Goal: Task Accomplishment & Management: Manage account settings

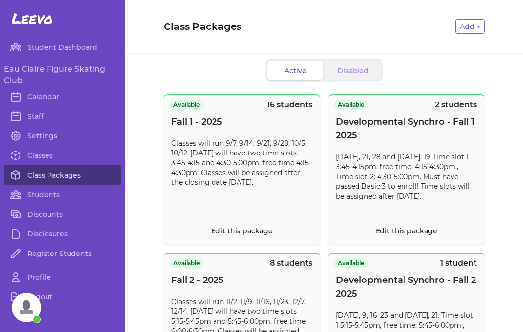
scroll to position [234, 0]
click at [38, 152] on link "Classes" at bounding box center [62, 155] width 117 height 20
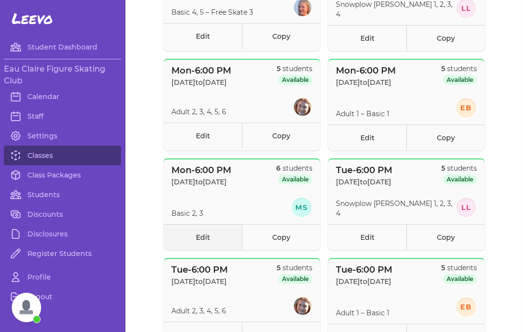
scroll to position [161, 0]
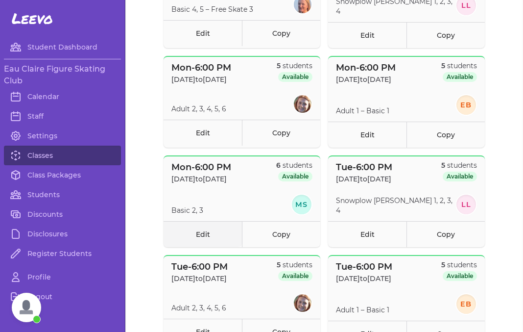
click at [214, 236] on link "Edit" at bounding box center [203, 234] width 78 height 26
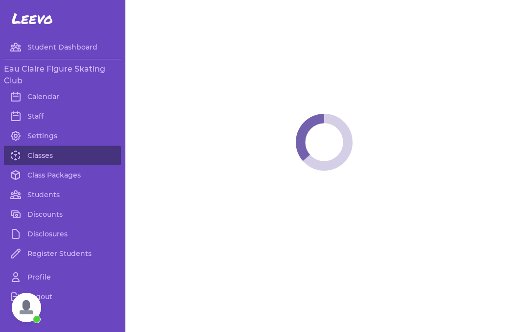
select select "1"
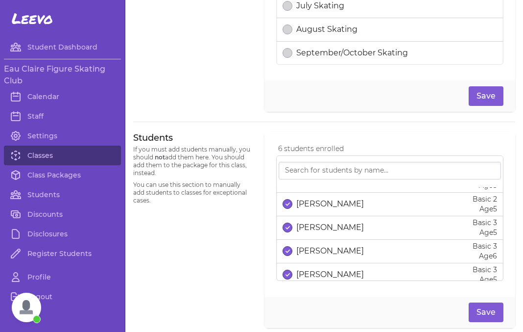
scroll to position [48, 0]
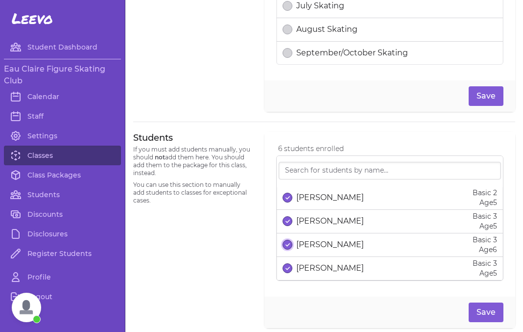
click at [288, 244] on icon "select date" at bounding box center [288, 244] width 4 height 4
click at [490, 308] on button "Save" at bounding box center [486, 312] width 35 height 20
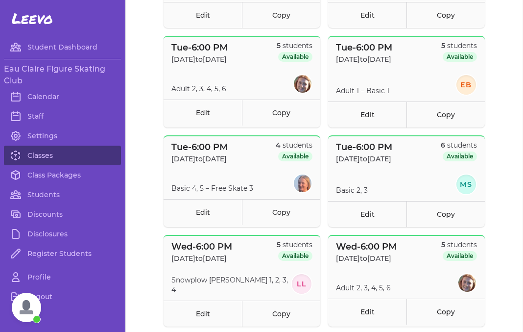
scroll to position [386, 0]
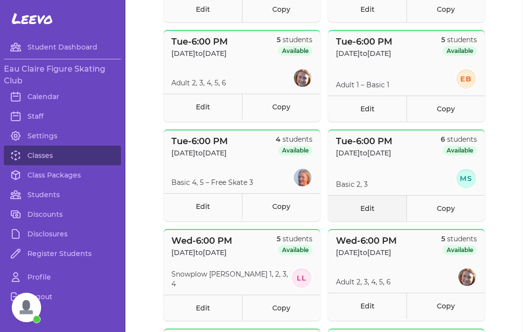
click at [376, 210] on link "Edit" at bounding box center [367, 208] width 78 height 26
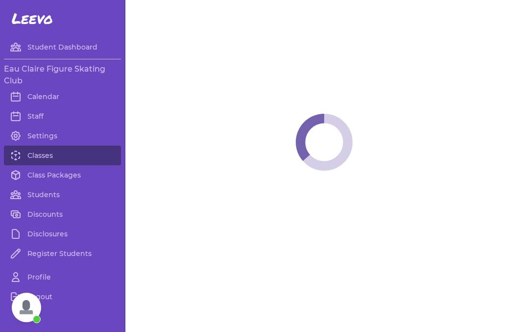
select select "2"
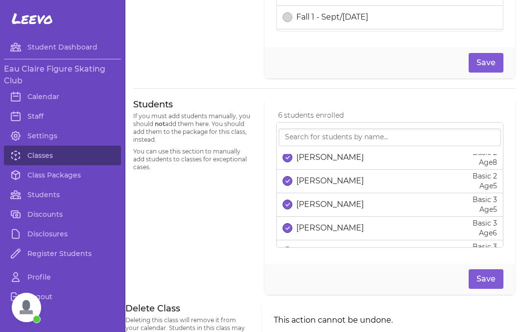
scroll to position [42, 0]
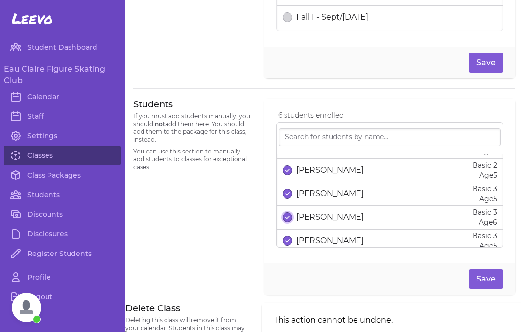
click at [287, 218] on icon "select date" at bounding box center [288, 217] width 4 height 4
click at [476, 282] on button "Save" at bounding box center [486, 279] width 35 height 20
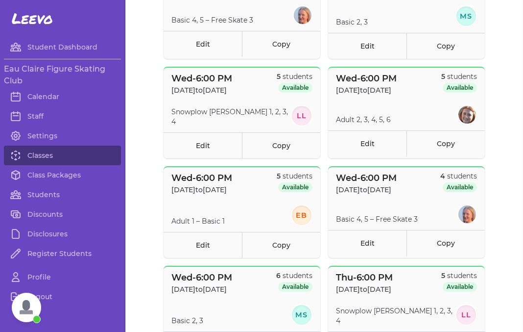
scroll to position [593, 0]
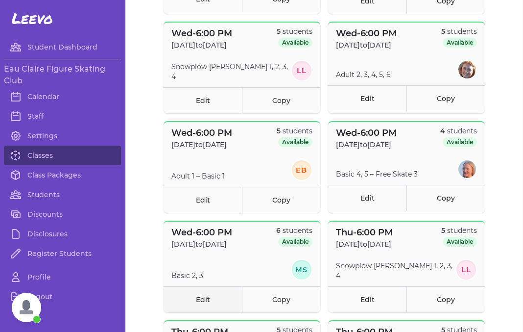
click at [214, 302] on link "Edit" at bounding box center [203, 299] width 78 height 26
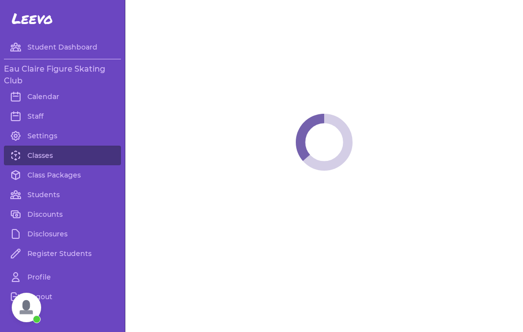
select select "3"
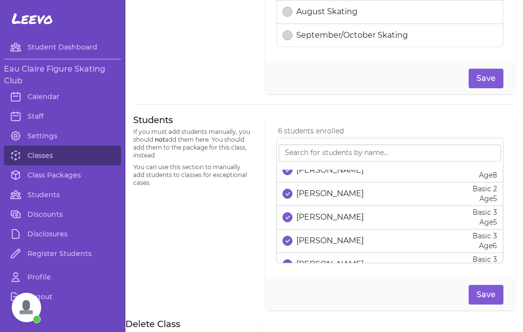
scroll to position [35, 0]
click at [287, 241] on icon "select date" at bounding box center [288, 240] width 4 height 4
click at [482, 290] on button "Save" at bounding box center [486, 295] width 35 height 20
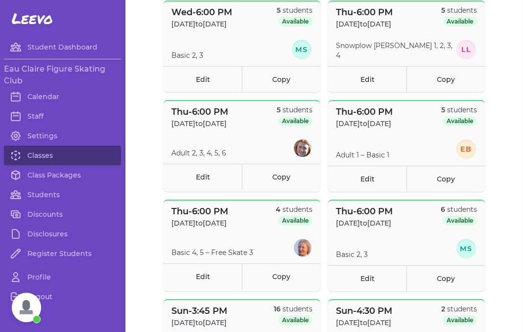
scroll to position [815, 0]
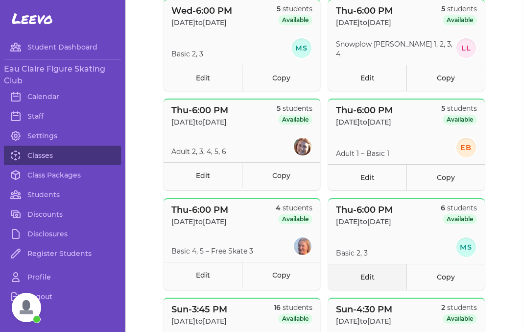
click at [364, 279] on link "Edit" at bounding box center [367, 277] width 78 height 26
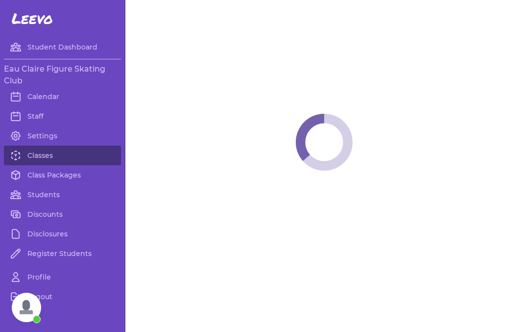
select select "4"
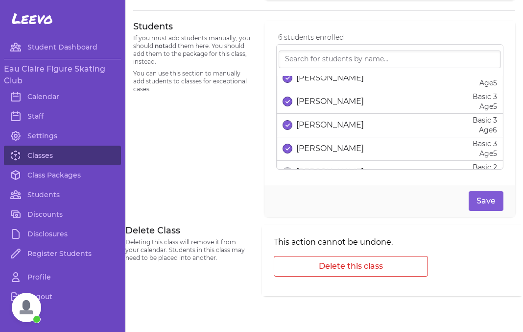
scroll to position [57, 0]
click at [323, 123] on p "[PERSON_NAME]" at bounding box center [330, 125] width 68 height 12
click at [492, 198] on button "Save" at bounding box center [486, 201] width 35 height 20
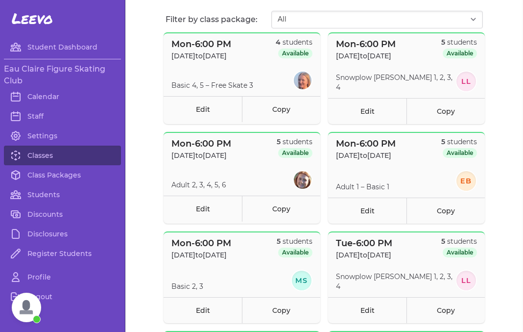
scroll to position [90, 0]
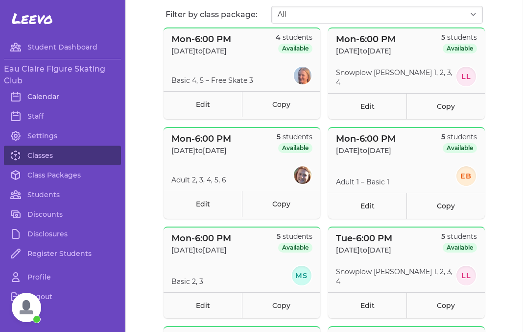
click at [46, 98] on link "Calendar" at bounding box center [62, 97] width 117 height 20
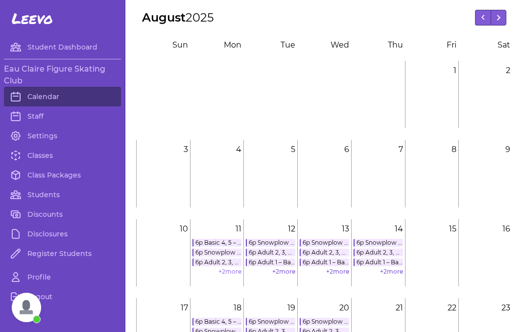
click at [226, 273] on link "+ 2 more" at bounding box center [229, 270] width 23 height 7
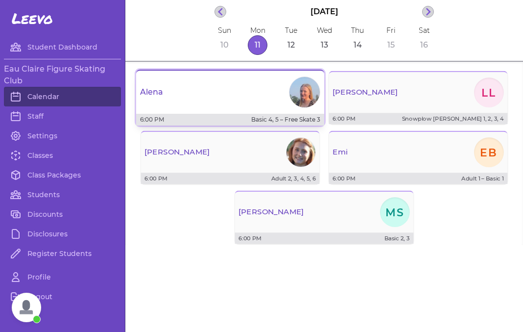
click at [219, 110] on button "Alena 6:00 PM Basic 4, 5 – Free Skate 3" at bounding box center [230, 98] width 188 height 56
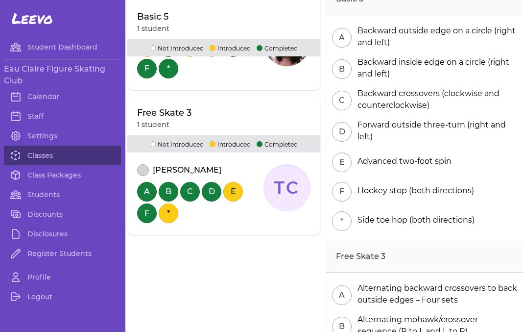
scroll to position [544, 0]
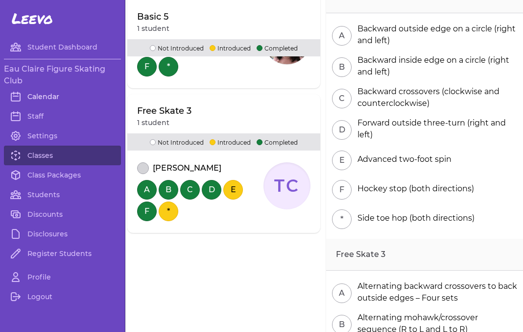
click at [40, 97] on link "Calendar" at bounding box center [62, 97] width 117 height 20
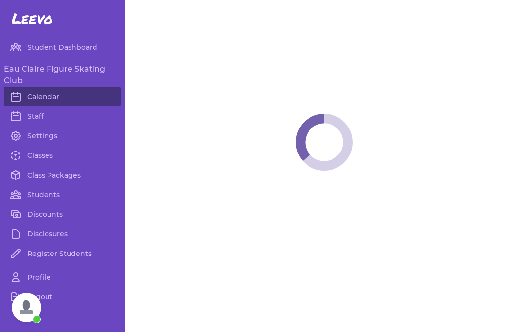
scroll to position [234, 0]
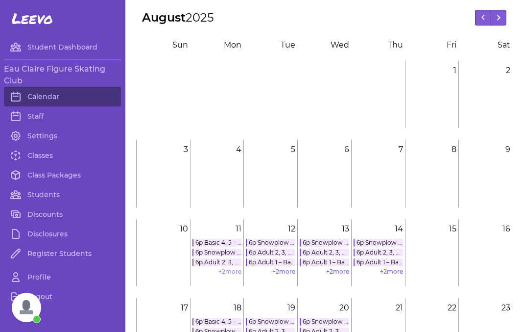
click at [223, 270] on link "+ 2 more" at bounding box center [229, 270] width 23 height 7
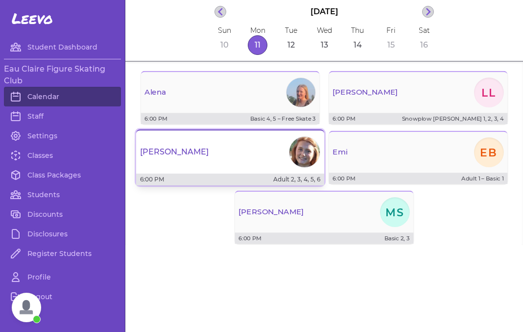
click at [233, 148] on div "[PERSON_NAME]" at bounding box center [230, 151] width 188 height 35
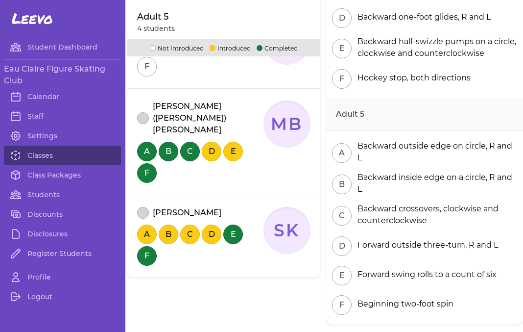
scroll to position [434, 0]
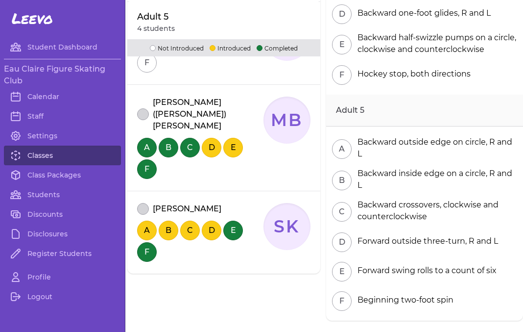
click at [49, 152] on link "Classes" at bounding box center [62, 155] width 117 height 20
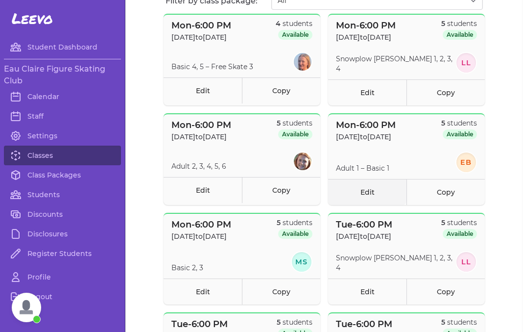
scroll to position [104, 0]
click at [38, 97] on link "Calendar" at bounding box center [62, 97] width 117 height 20
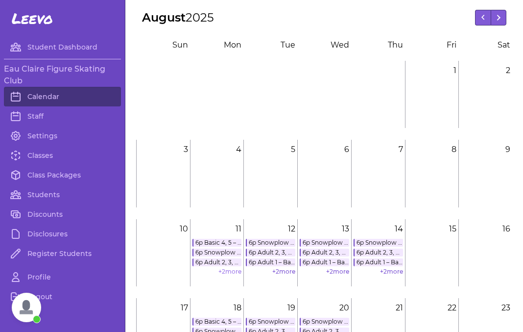
click at [227, 274] on link "+ 2 more" at bounding box center [229, 270] width 23 height 7
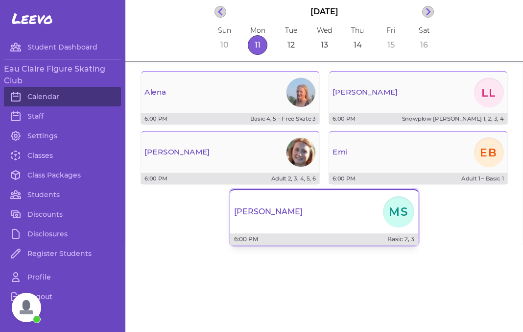
click at [330, 212] on div "Maddie MS" at bounding box center [324, 211] width 188 height 35
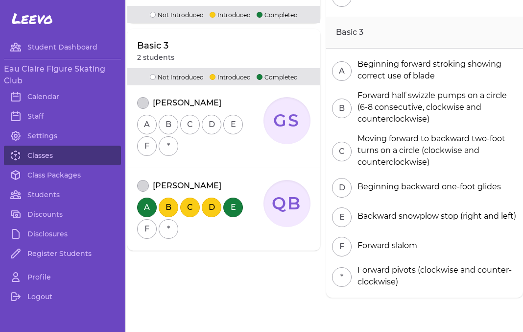
scroll to position [429, 0]
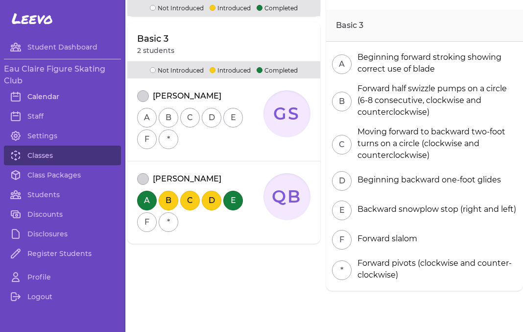
click at [45, 97] on link "Calendar" at bounding box center [62, 97] width 117 height 20
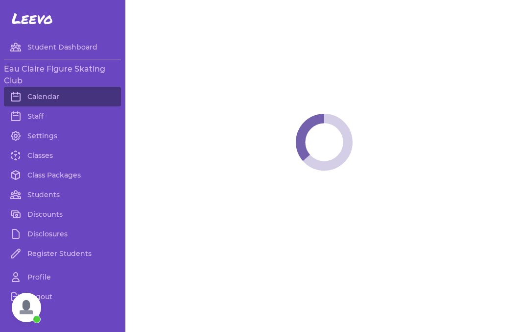
scroll to position [234, 0]
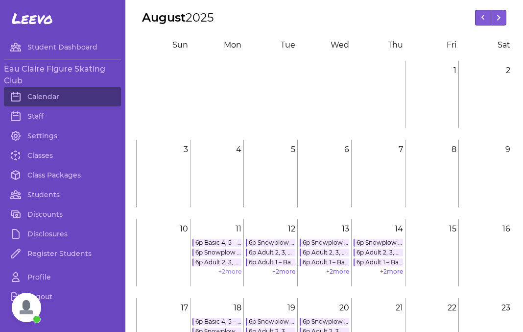
click at [228, 267] on link "+ 2 more" at bounding box center [229, 270] width 23 height 7
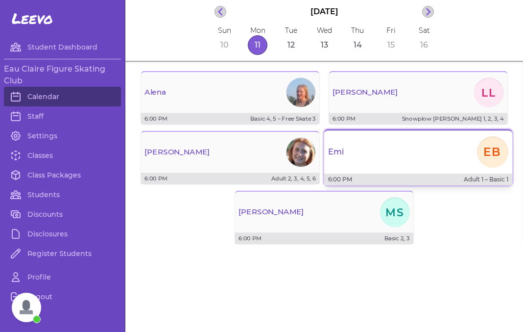
click at [401, 167] on div "Emi EB" at bounding box center [418, 151] width 188 height 35
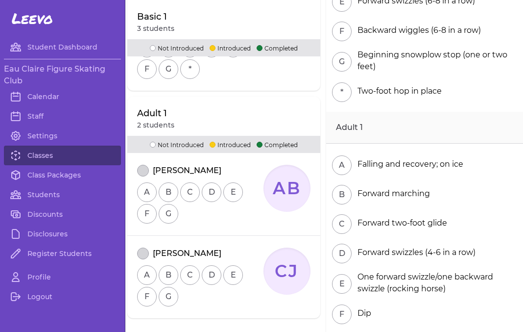
scroll to position [367, 0]
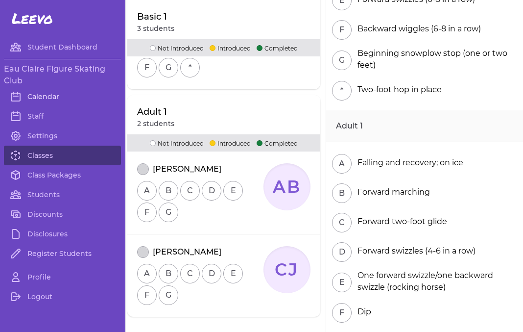
click at [46, 94] on link "Calendar" at bounding box center [62, 97] width 117 height 20
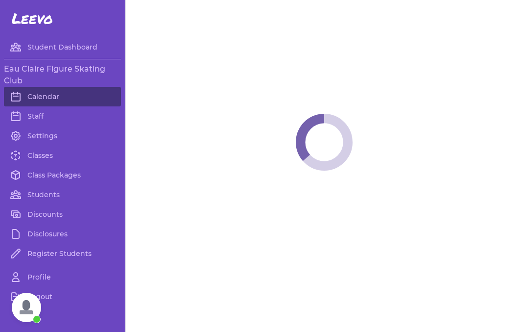
scroll to position [234, 0]
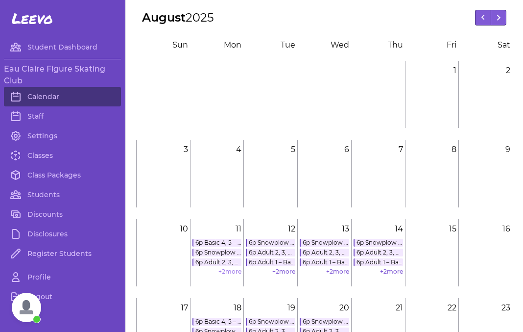
click at [228, 271] on link "+ 2 more" at bounding box center [229, 270] width 23 height 7
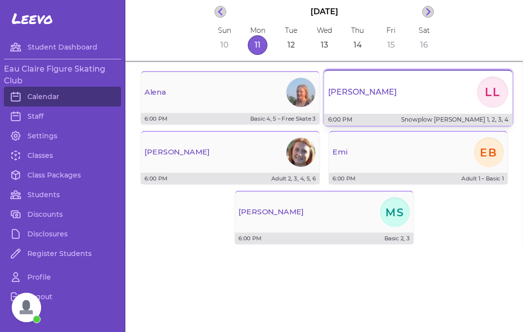
click at [368, 105] on div "[PERSON_NAME]" at bounding box center [418, 91] width 188 height 35
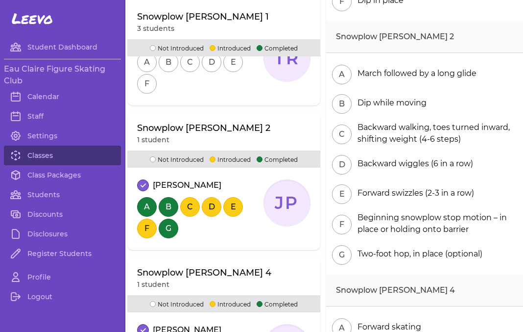
scroll to position [542, 0]
